Goal: Information Seeking & Learning: Learn about a topic

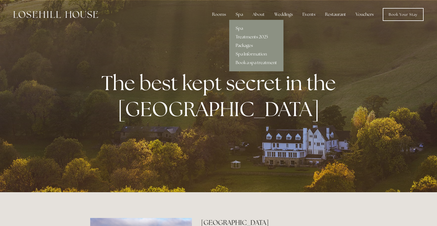
click at [247, 46] on link "Packages" at bounding box center [256, 45] width 54 height 9
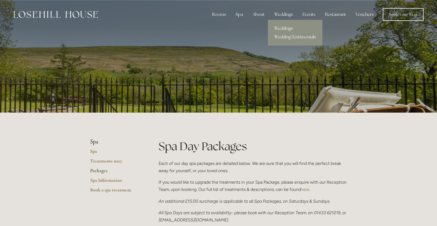
click at [284, 26] on link "Weddings" at bounding box center [295, 28] width 54 height 9
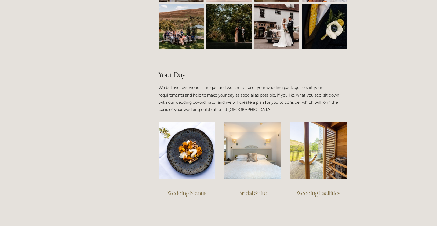
scroll to position [322, 0]
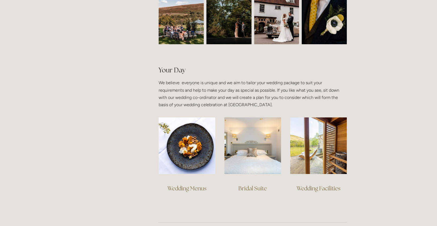
click at [185, 190] on link "Wedding Menus" at bounding box center [186, 188] width 39 height 7
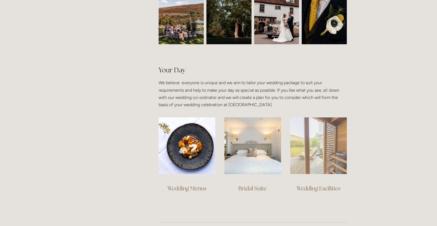
click at [319, 142] on img at bounding box center [318, 146] width 57 height 57
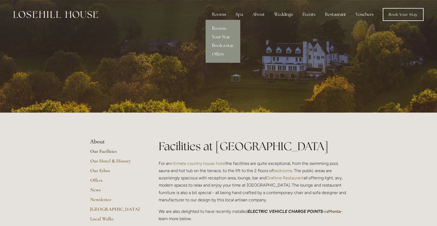
click at [217, 28] on link "Rooms" at bounding box center [223, 28] width 35 height 9
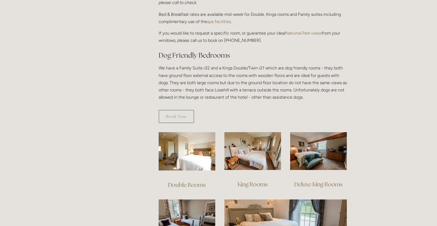
scroll to position [349, 0]
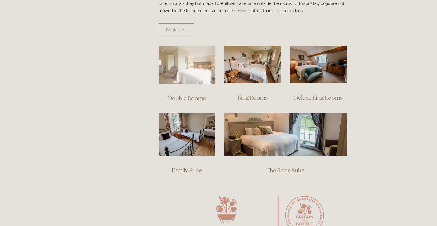
click at [187, 72] on img at bounding box center [187, 65] width 57 height 38
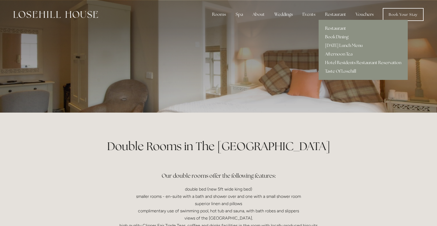
click at [334, 28] on link "Restaurant" at bounding box center [363, 28] width 89 height 9
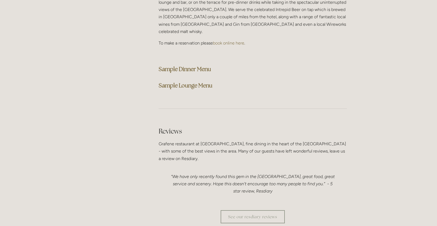
scroll to position [1395, 0]
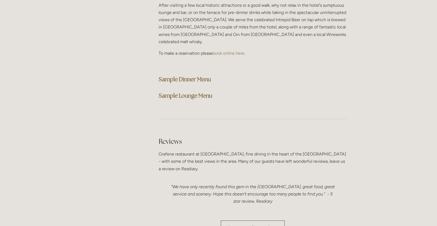
click at [171, 76] on strong "Sample Dinner Menu" at bounding box center [185, 79] width 52 height 7
click at [180, 92] on strong "Sample Lounge Menu" at bounding box center [186, 95] width 54 height 7
click at [285, 74] on h3 "Sample Dinner Menu" at bounding box center [253, 79] width 188 height 11
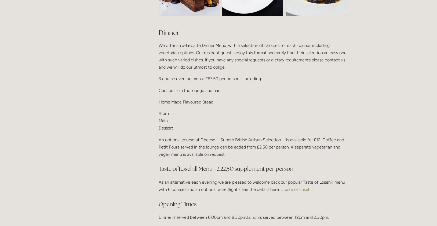
scroll to position [671, 0]
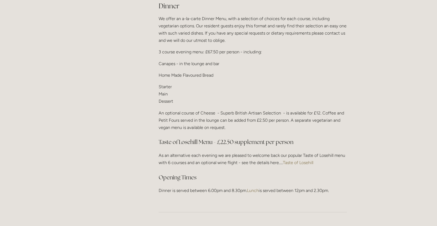
click at [306, 160] on link "Taste of Losehill" at bounding box center [298, 162] width 30 height 5
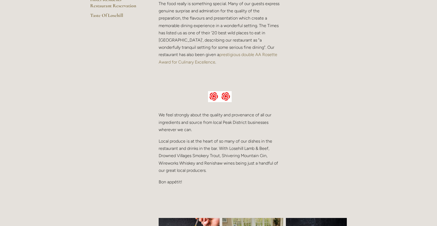
scroll to position [188, 0]
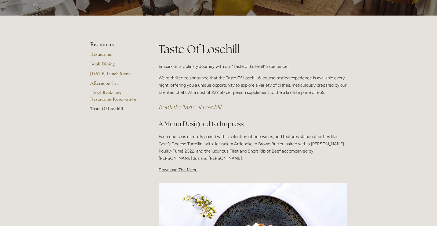
scroll to position [27, 0]
